Goal: Transaction & Acquisition: Book appointment/travel/reservation

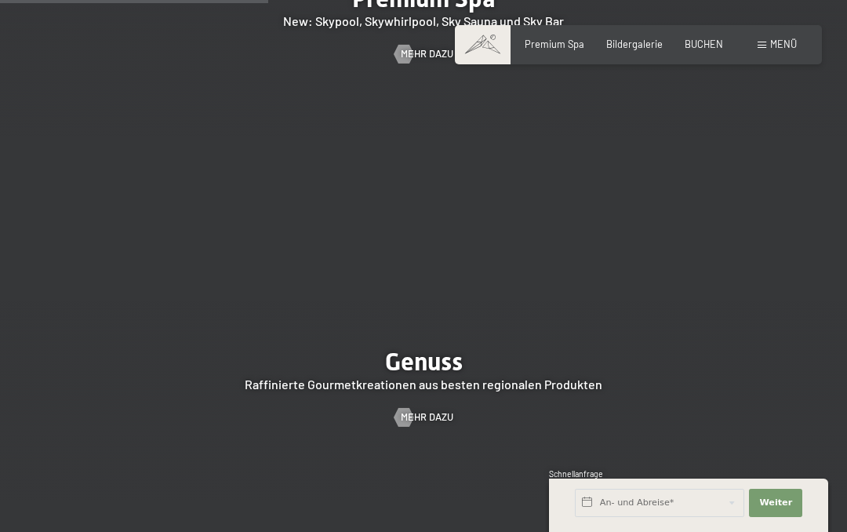
scroll to position [1930, 0]
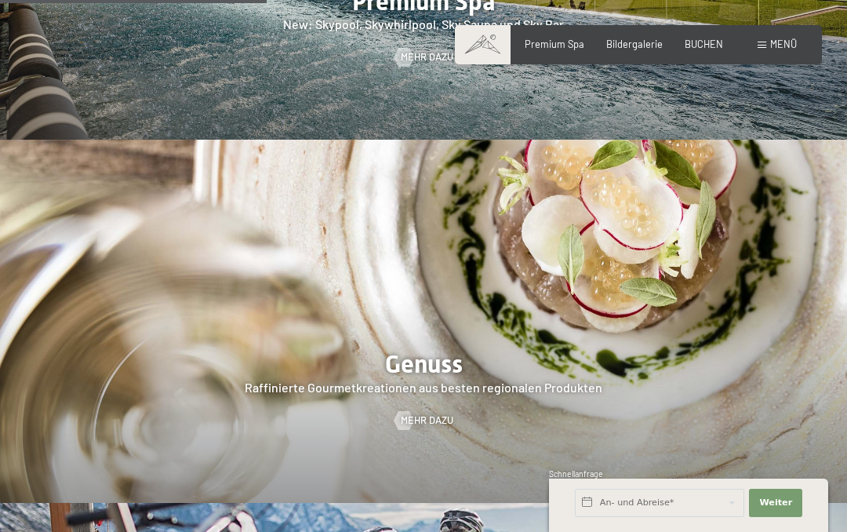
click at [707, 49] on div "BUCHEN" at bounding box center [704, 45] width 38 height 14
click at [705, 48] on span "BUCHEN" at bounding box center [704, 44] width 38 height 13
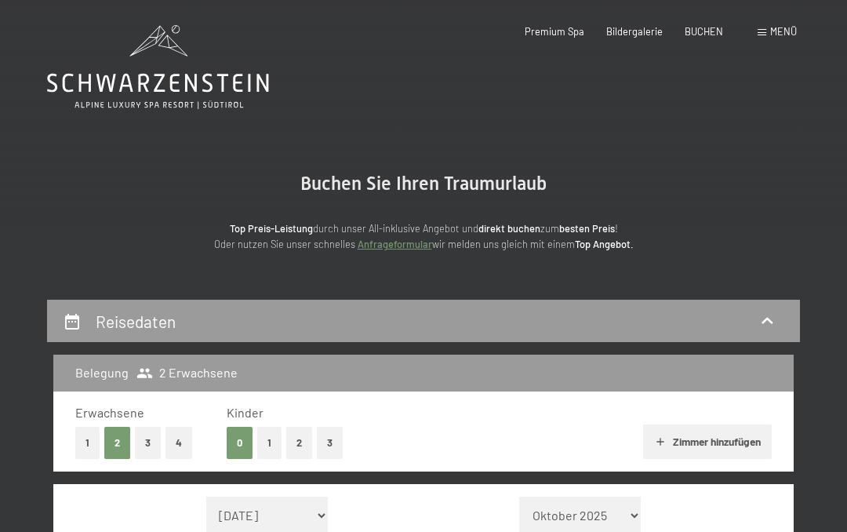
click at [504, 356] on div "Belegung 2 Erwachsene" at bounding box center [423, 373] width 741 height 36
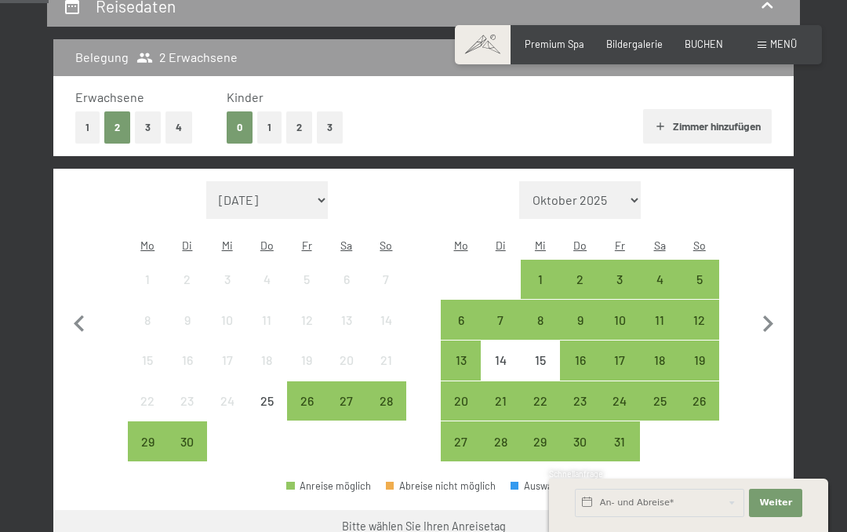
scroll to position [315, 0]
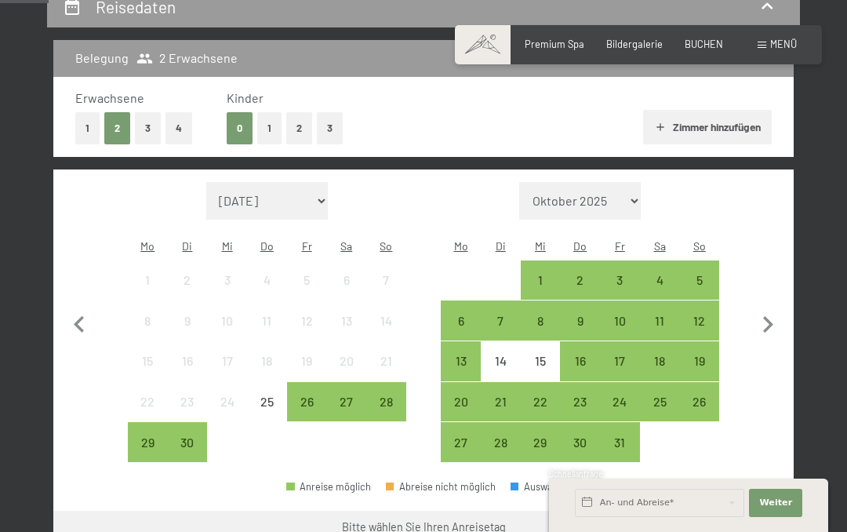
click at [463, 315] on div "6" at bounding box center [461, 333] width 37 height 37
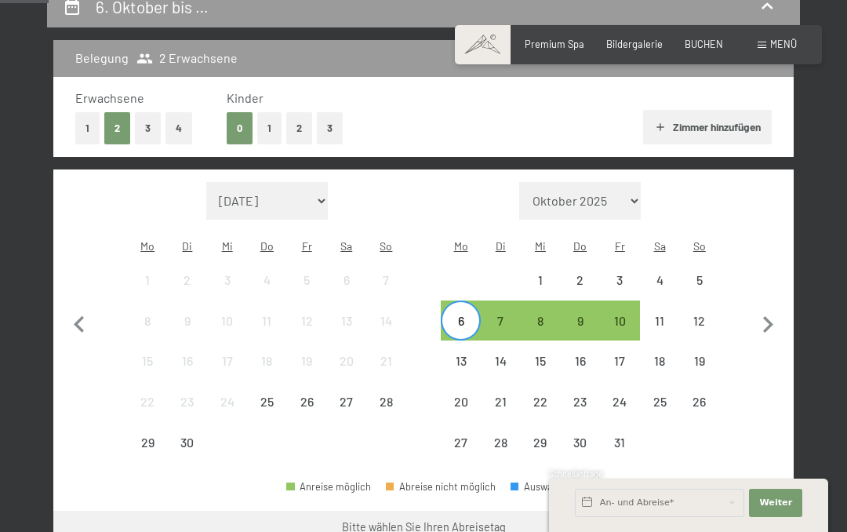
click at [704, 320] on div "12" at bounding box center [699, 333] width 37 height 37
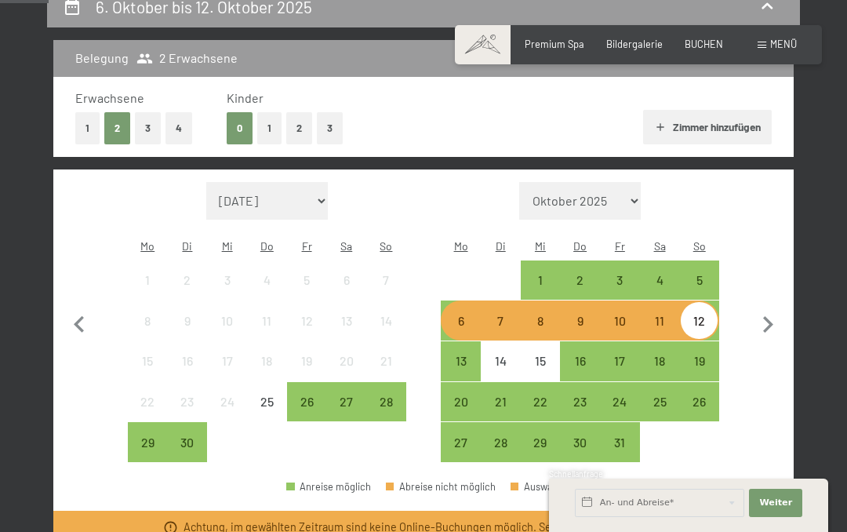
click at [773, 322] on icon "button" at bounding box center [768, 324] width 33 height 33
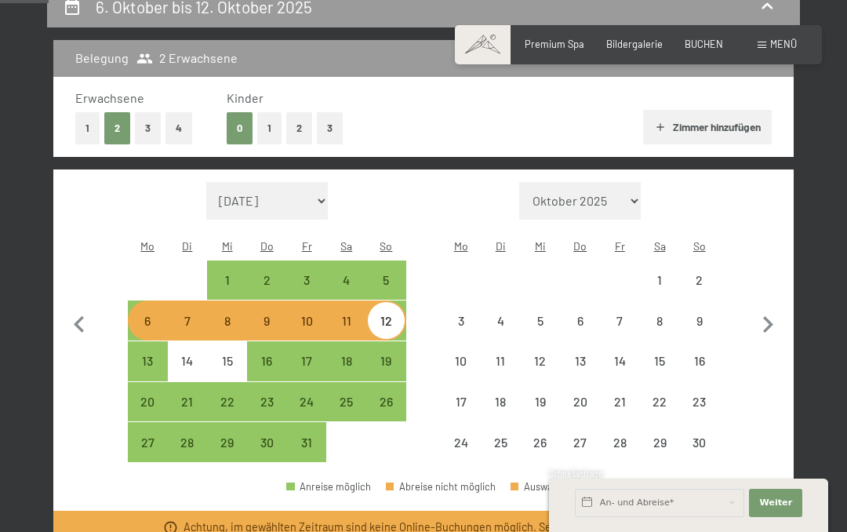
select select "2025-10-01"
select select "2025-11-01"
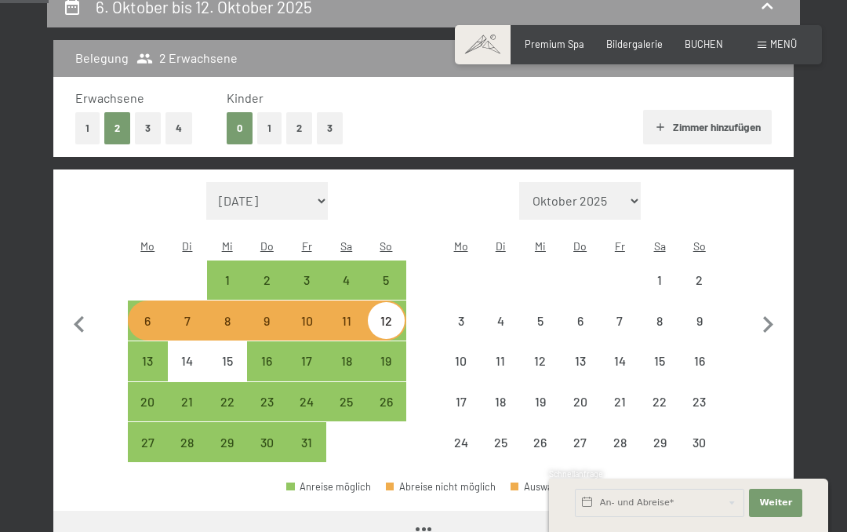
select select "2025-10-01"
select select "2025-11-01"
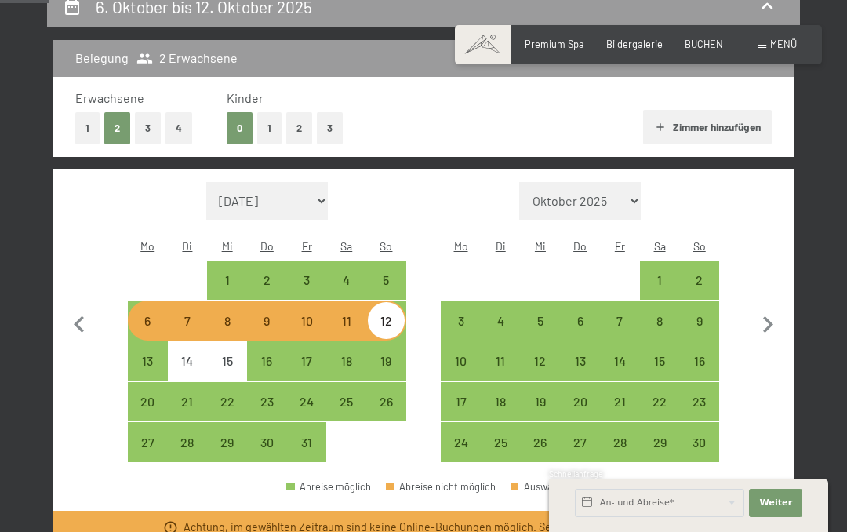
click at [542, 482] on div "Auswahl" at bounding box center [536, 487] width 50 height 10
click at [356, 315] on div "11" at bounding box center [346, 333] width 37 height 37
select select "2025-10-01"
select select "2025-11-01"
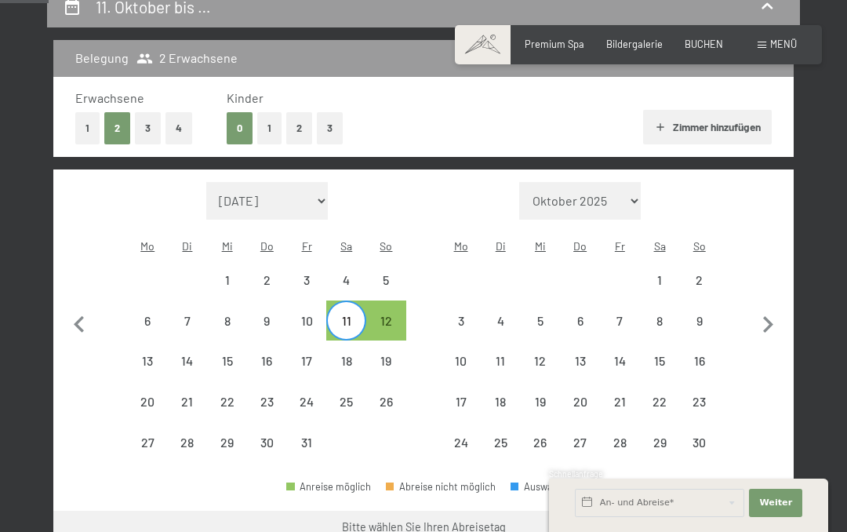
click at [155, 315] on div "6" at bounding box center [147, 333] width 37 height 37
select select "2025-10-01"
select select "2025-11-01"
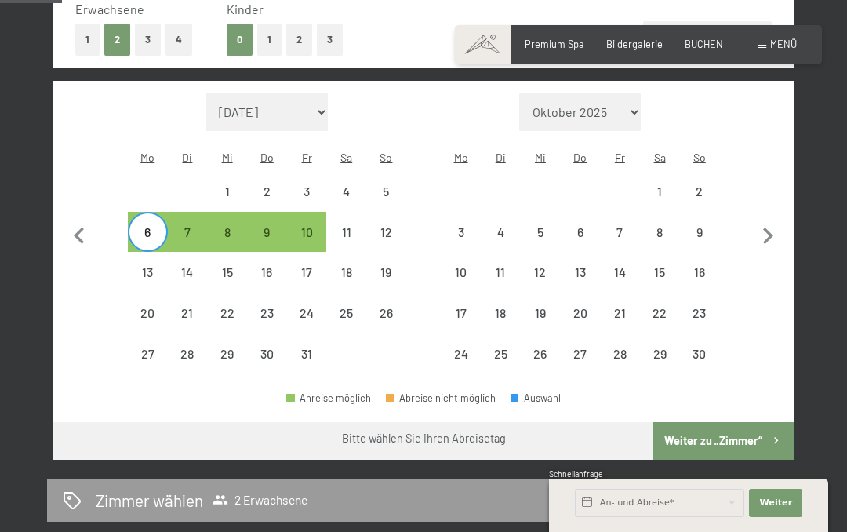
scroll to position [402, 0]
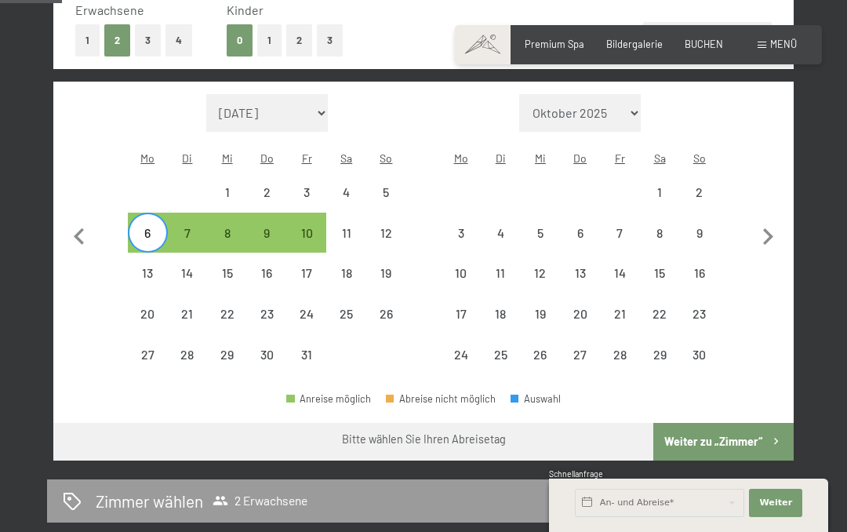
click at [745, 437] on button "Weiter zu „Zimmer“" at bounding box center [724, 442] width 140 height 38
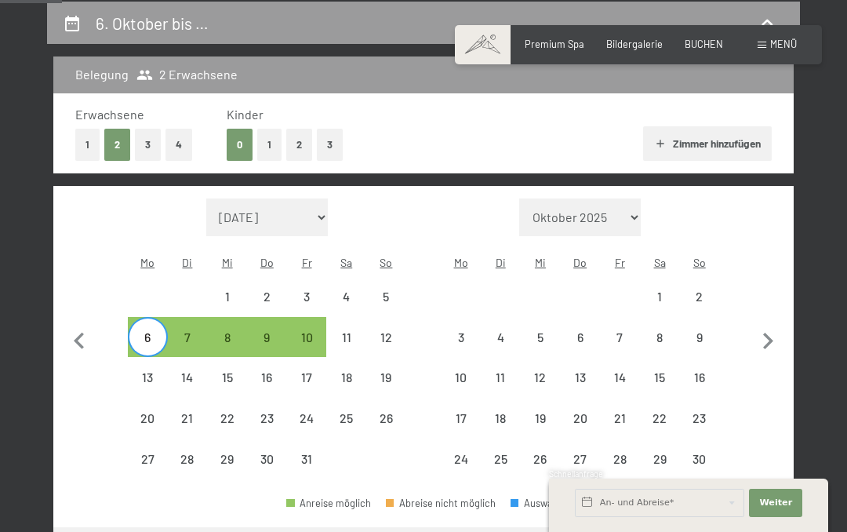
select select "2025-10-01"
select select "2025-11-01"
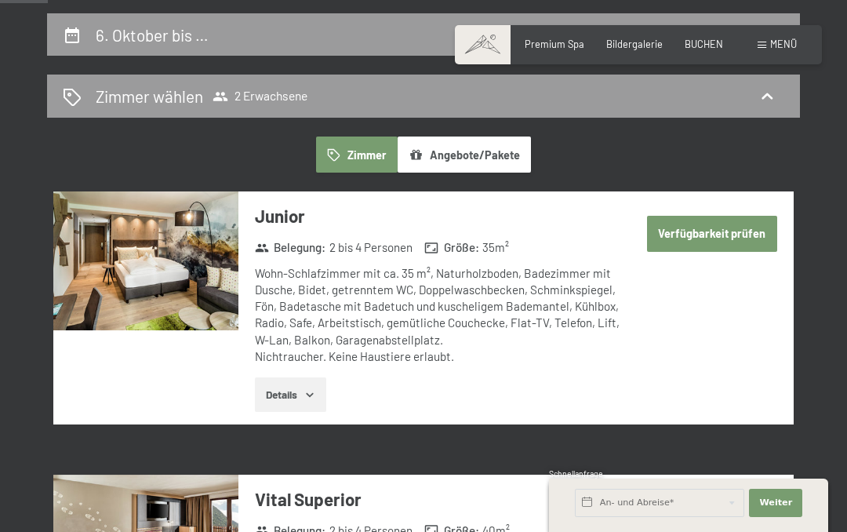
scroll to position [288, 0]
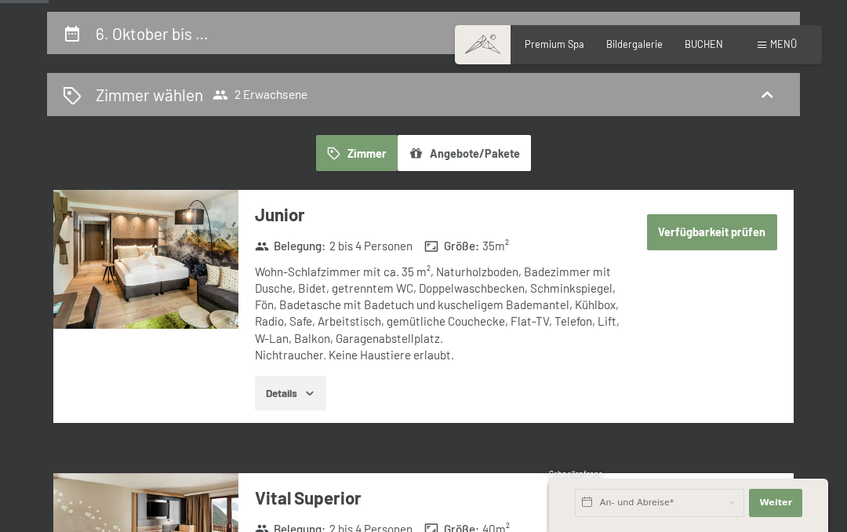
click at [730, 235] on button "Verfügbarkeit prüfen" at bounding box center [712, 232] width 130 height 36
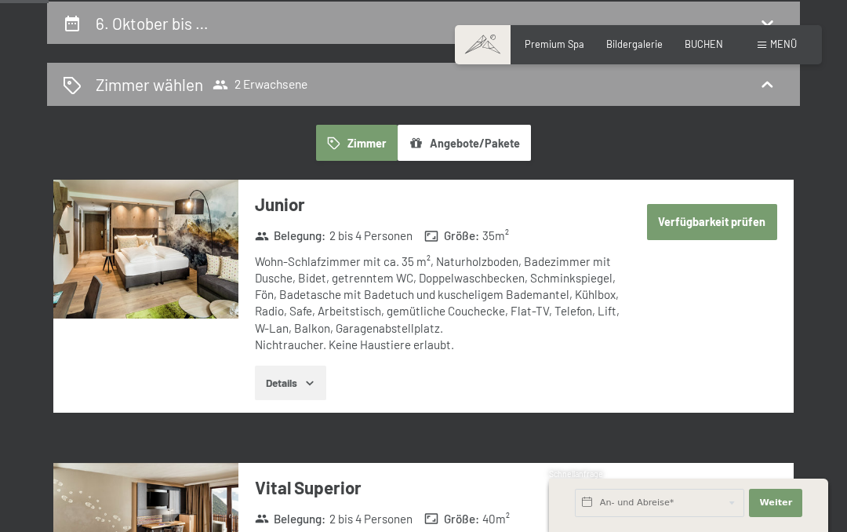
select select "2025-10-01"
select select "2025-11-01"
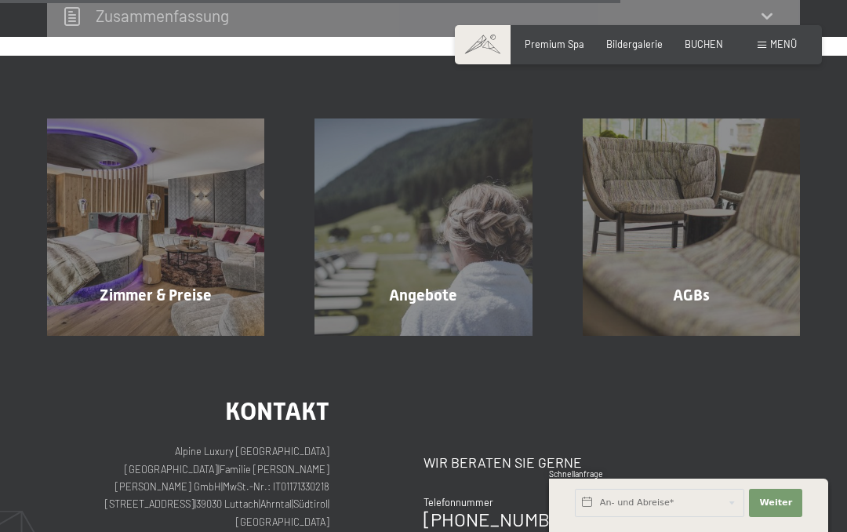
scroll to position [1025, 0]
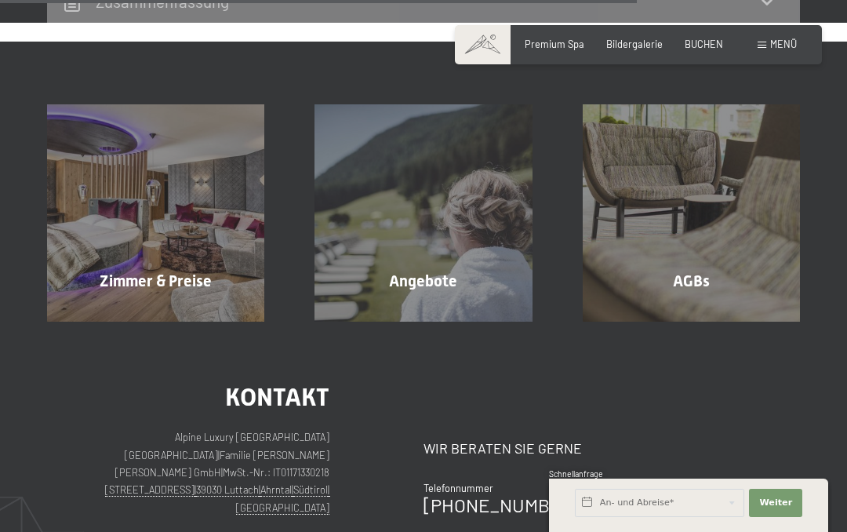
click at [173, 308] on span "Mehr erfahren" at bounding box center [159, 315] width 78 height 14
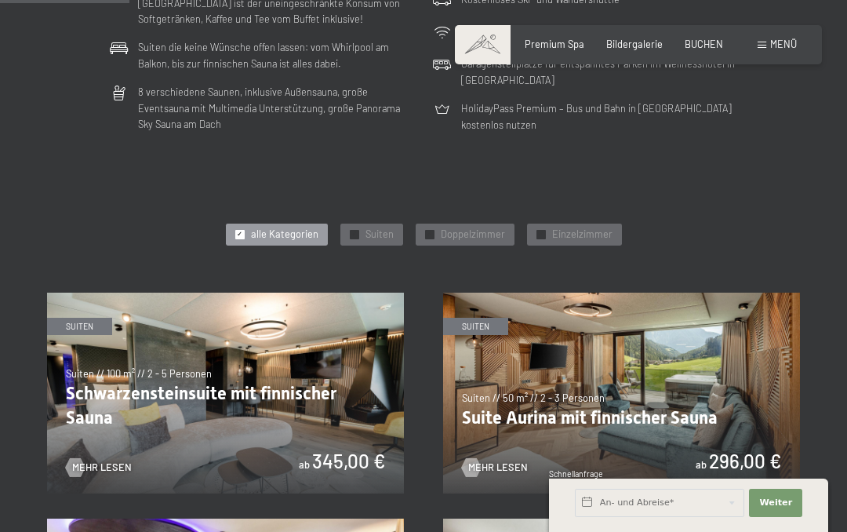
scroll to position [544, 0]
click at [459, 232] on span "Doppelzimmer" at bounding box center [473, 234] width 64 height 14
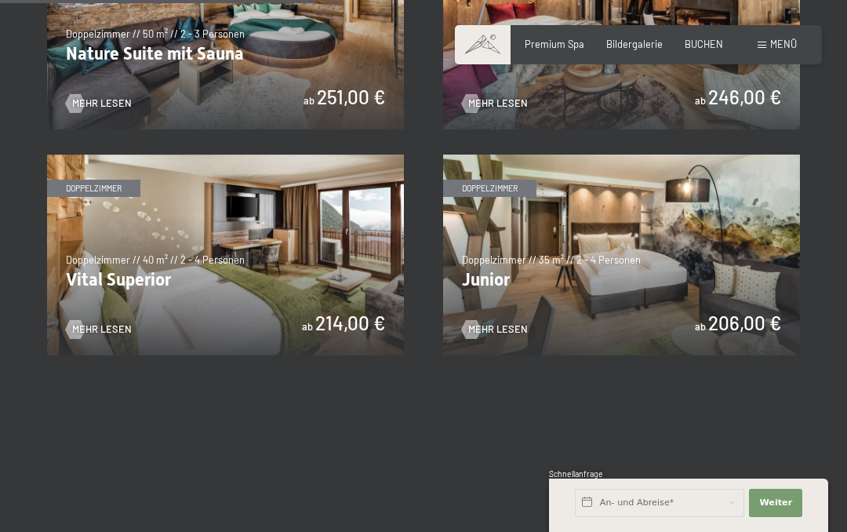
scroll to position [906, 0]
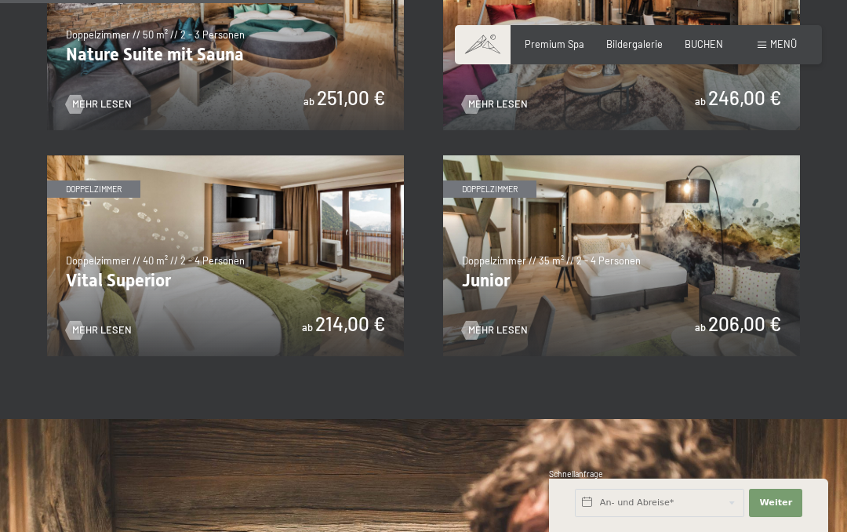
click at [504, 323] on span "Mehr Lesen" at bounding box center [498, 330] width 60 height 14
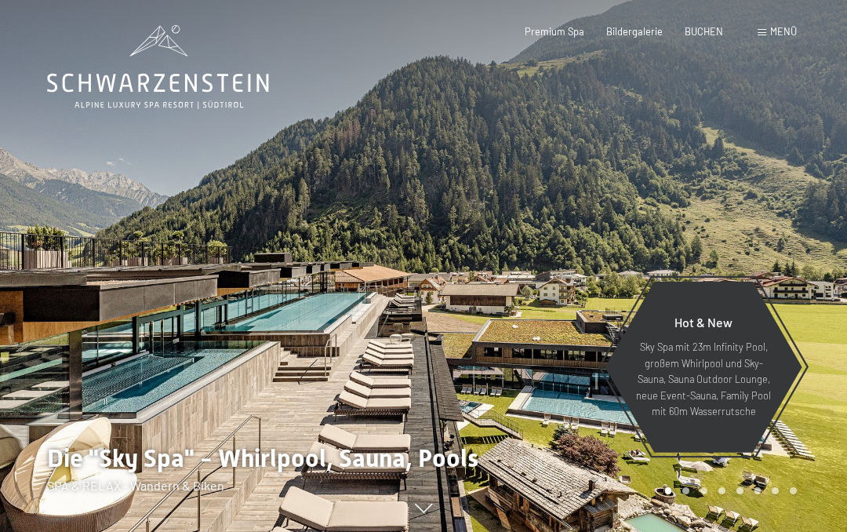
click at [774, 28] on span "Menü" at bounding box center [783, 31] width 27 height 13
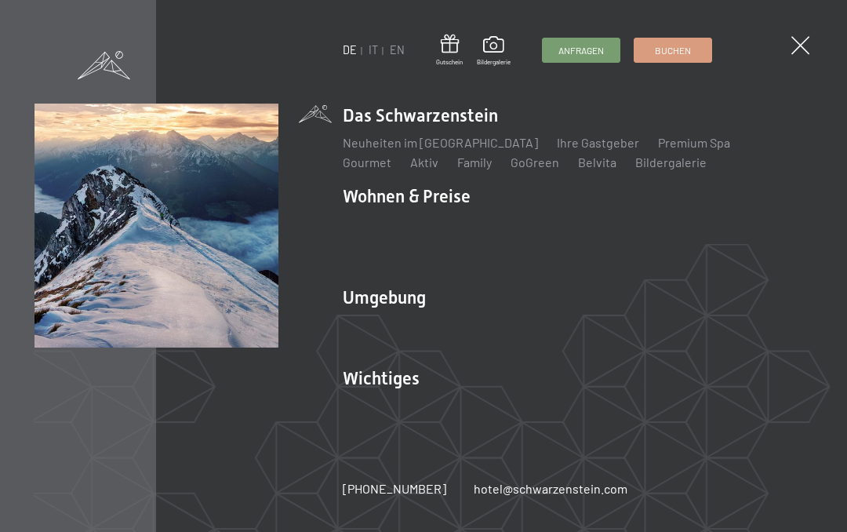
click at [458, 337] on link "Sehenswürdigkeiten" at bounding box center [400, 344] width 115 height 15
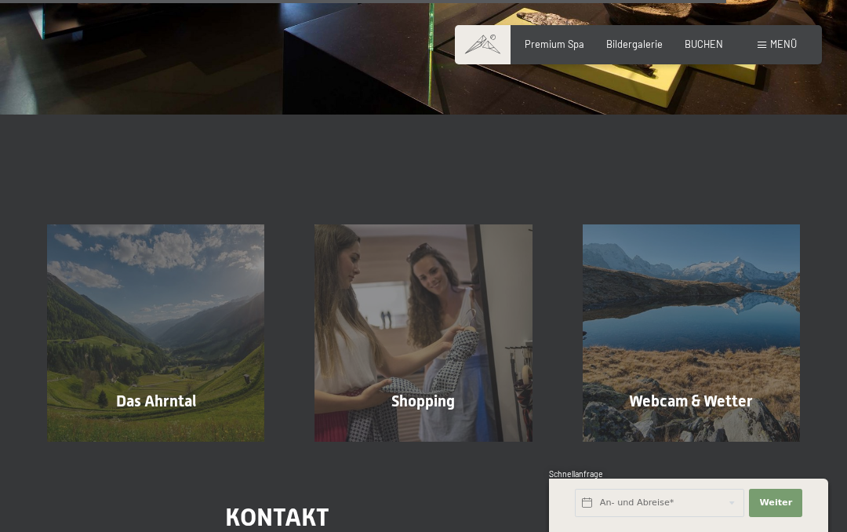
scroll to position [2420, 0]
click at [443, 324] on div "Shopping Mehr erfahren" at bounding box center [424, 332] width 268 height 217
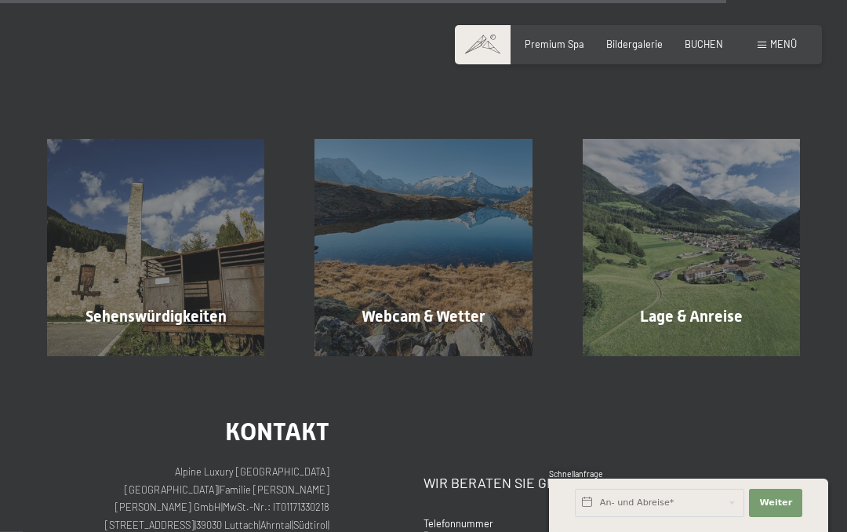
scroll to position [2050, 0]
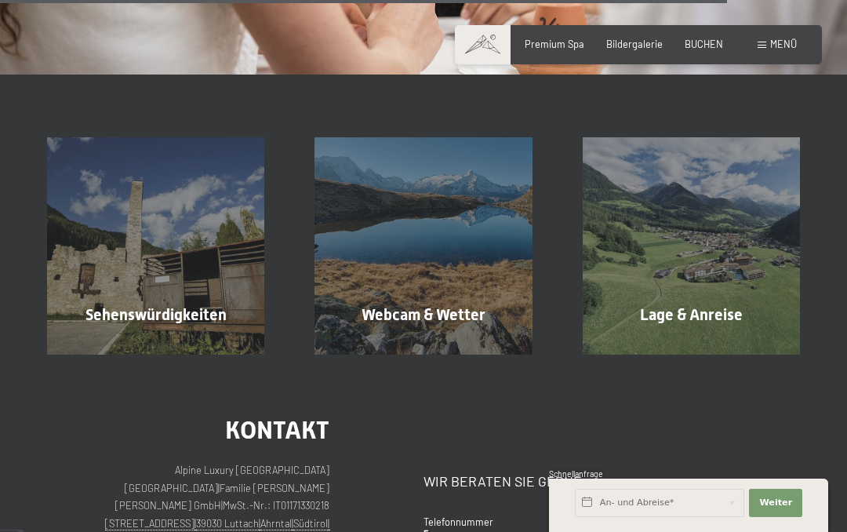
click at [744, 254] on div "Lage & Anreise Mehr erfahren" at bounding box center [692, 245] width 268 height 217
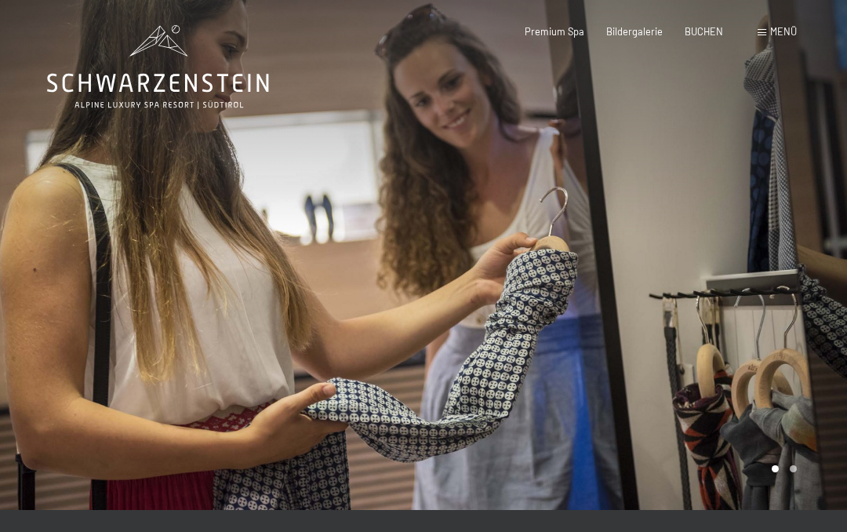
click at [644, 33] on span "Bildergalerie" at bounding box center [634, 31] width 56 height 13
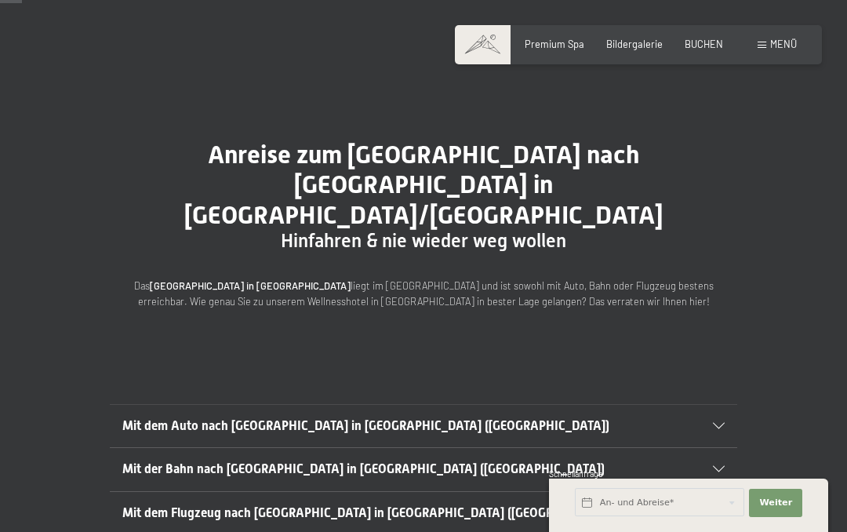
scroll to position [34, 0]
click at [724, 465] on icon at bounding box center [719, 468] width 12 height 6
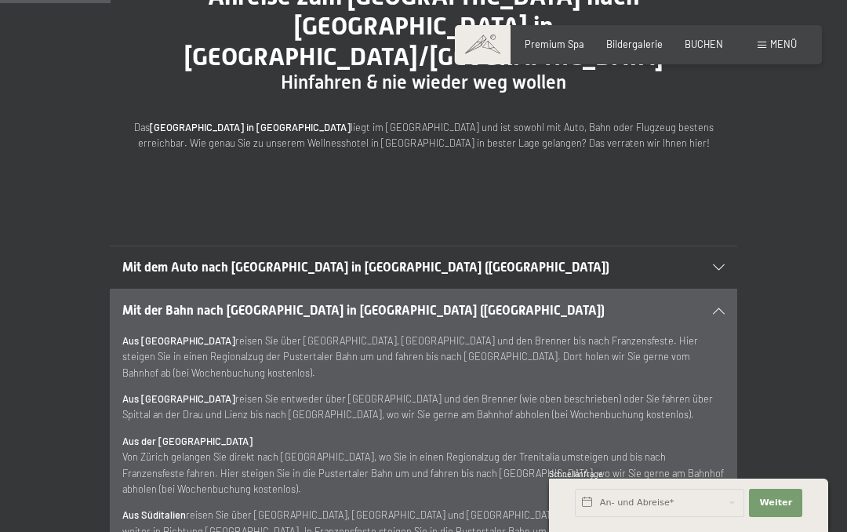
scroll to position [192, 0]
click at [723, 307] on icon at bounding box center [719, 310] width 12 height 6
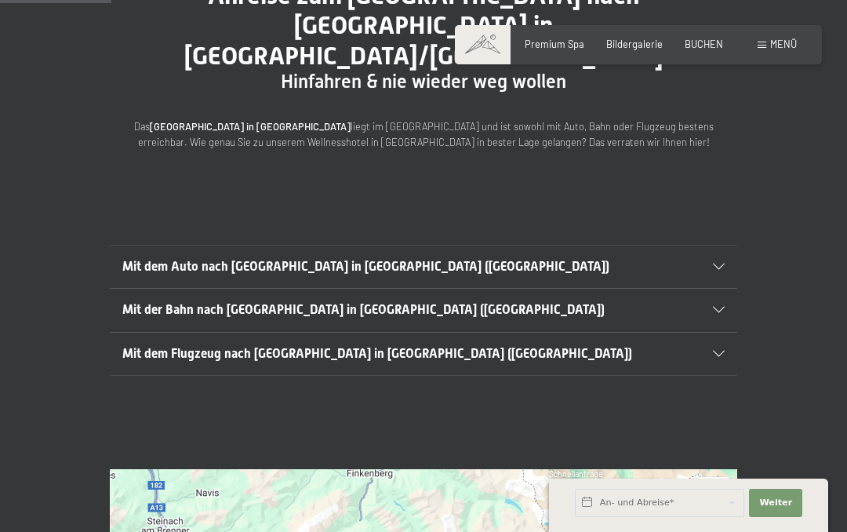
click at [712, 264] on div at bounding box center [710, 267] width 27 height 6
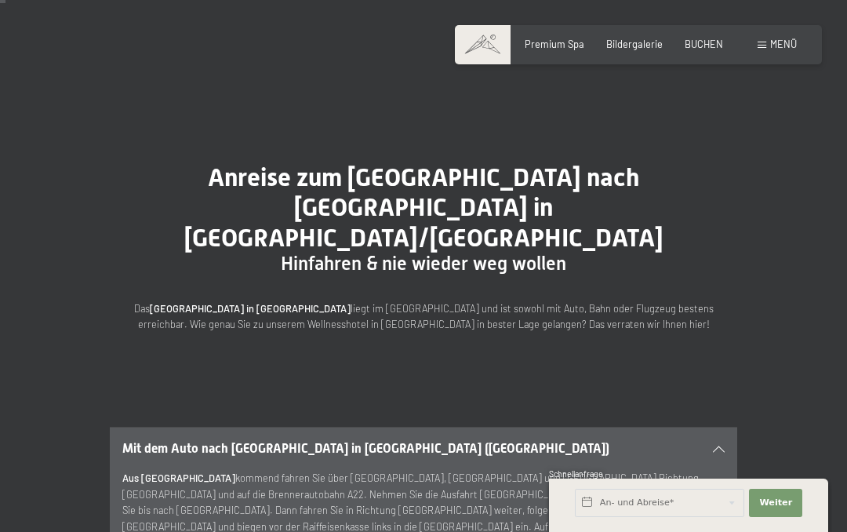
scroll to position [0, 0]
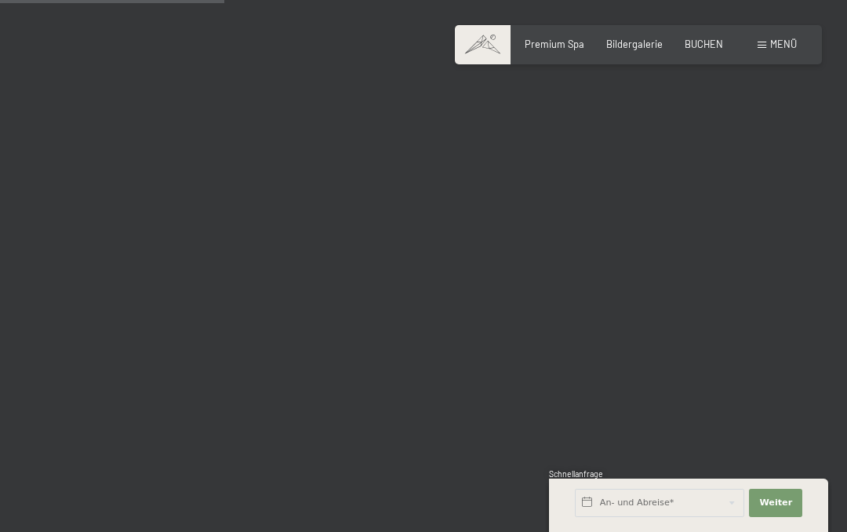
scroll to position [3195, 0]
